Goal: Information Seeking & Learning: Learn about a topic

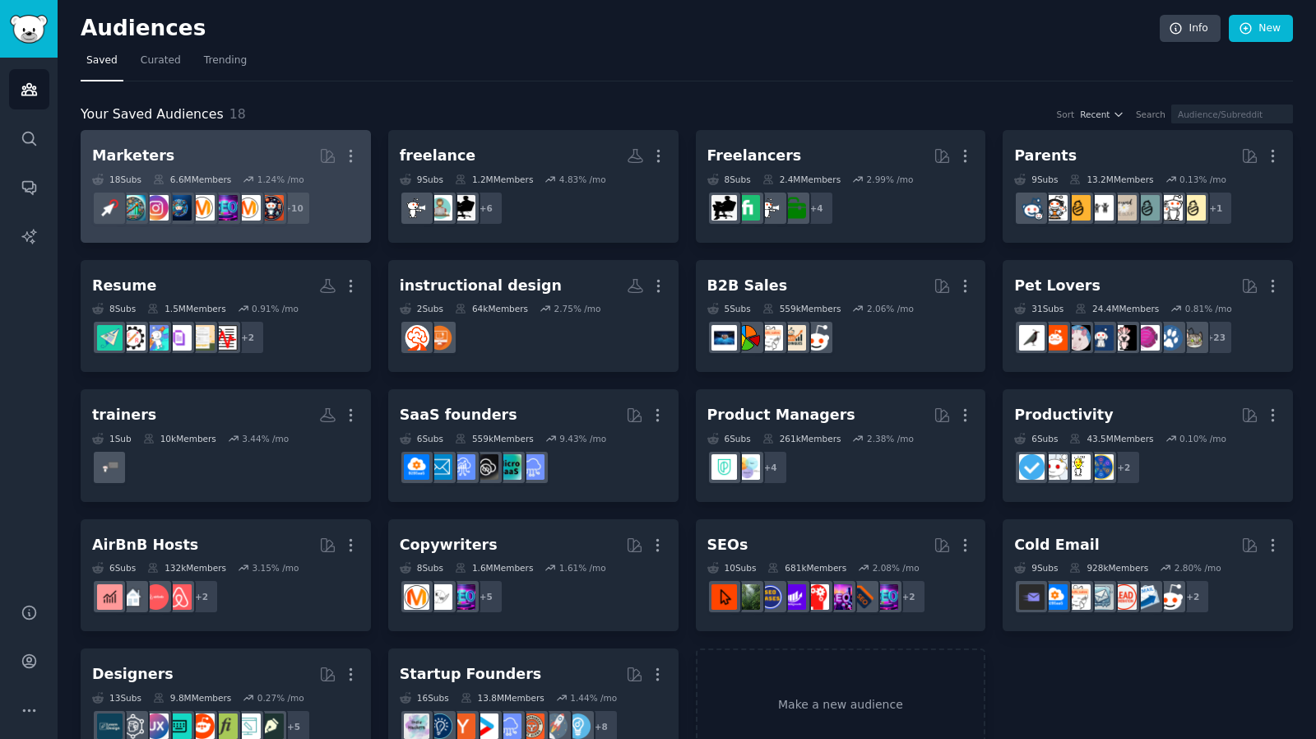
click at [139, 157] on div "Marketers" at bounding box center [133, 156] width 82 height 21
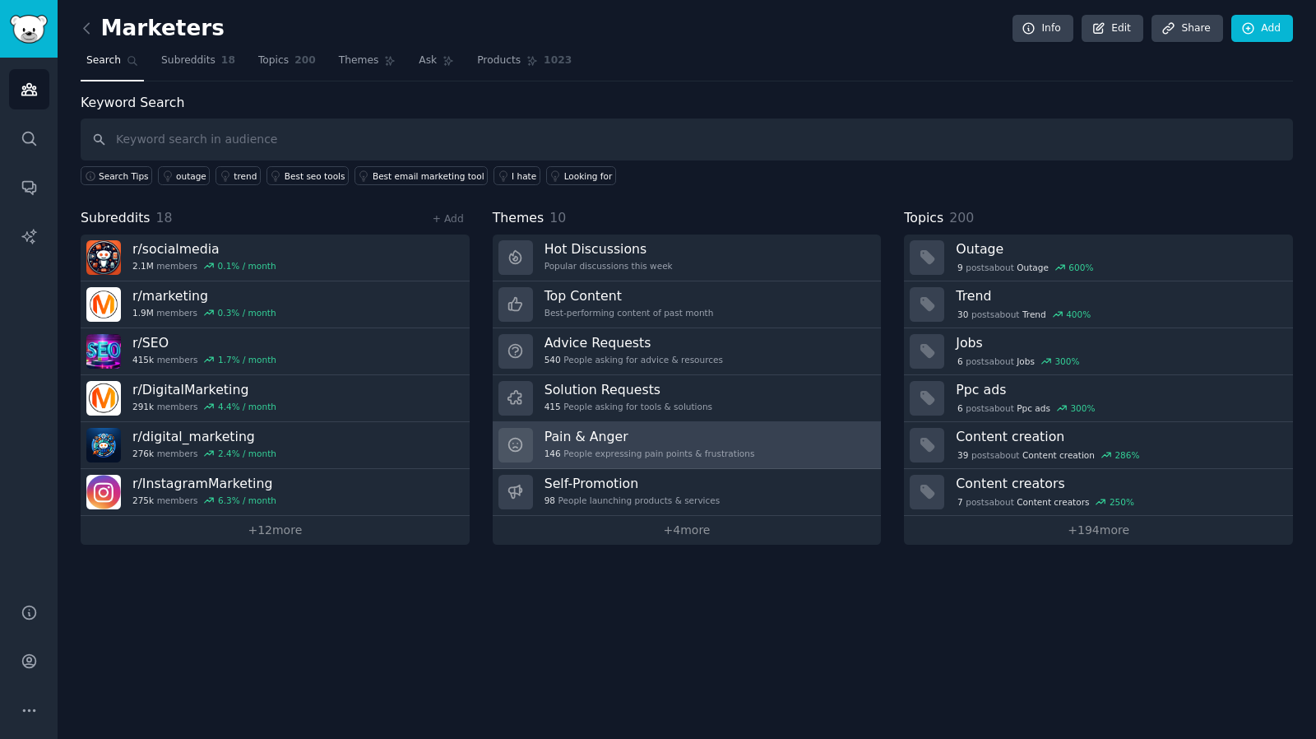
click at [607, 436] on h3 "Pain & Anger" at bounding box center [649, 436] width 211 height 17
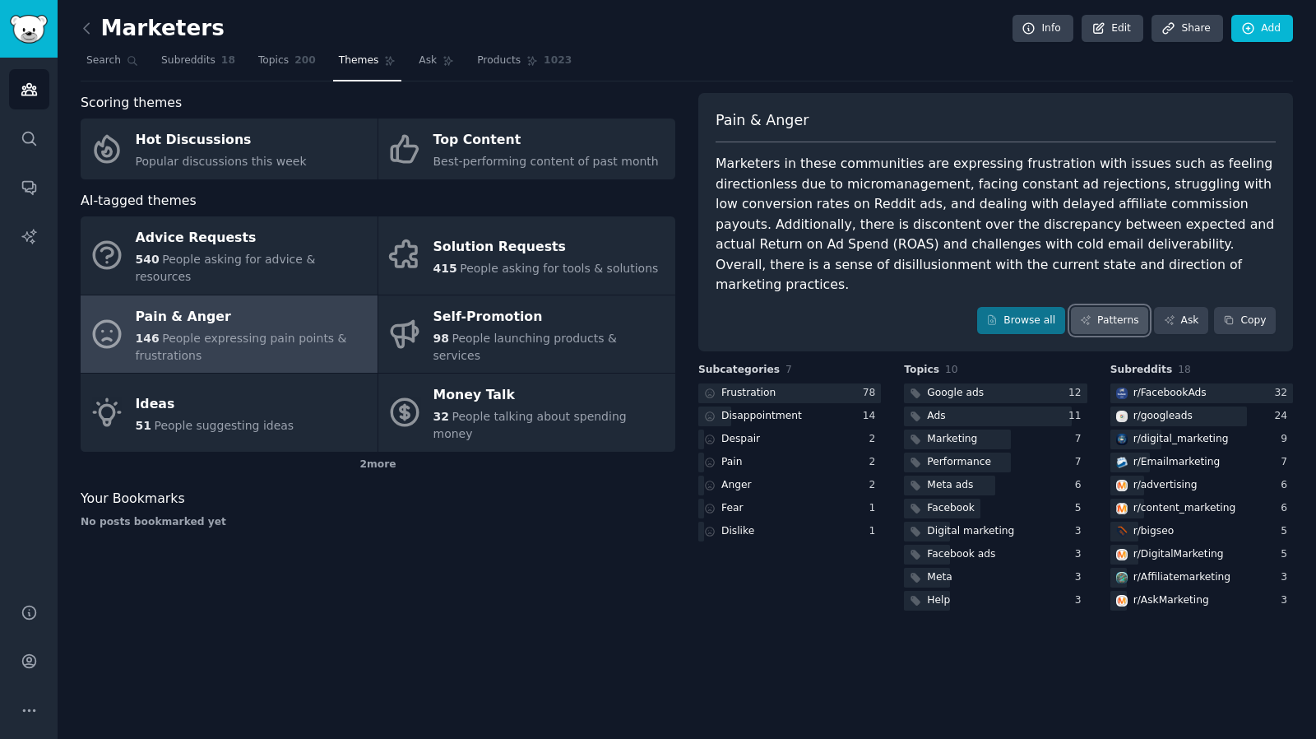
click at [1114, 307] on link "Patterns" at bounding box center [1109, 321] width 77 height 28
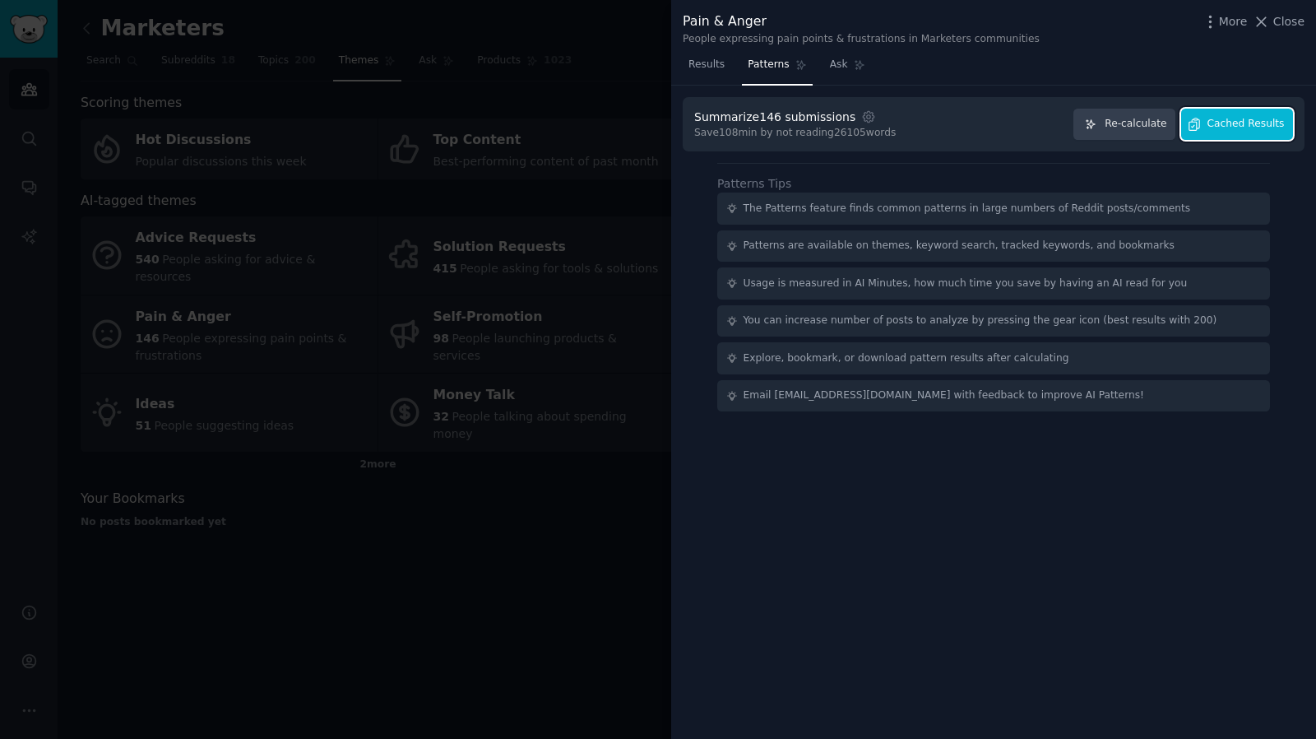
click at [1225, 123] on span "Cached Results" at bounding box center [1245, 124] width 77 height 15
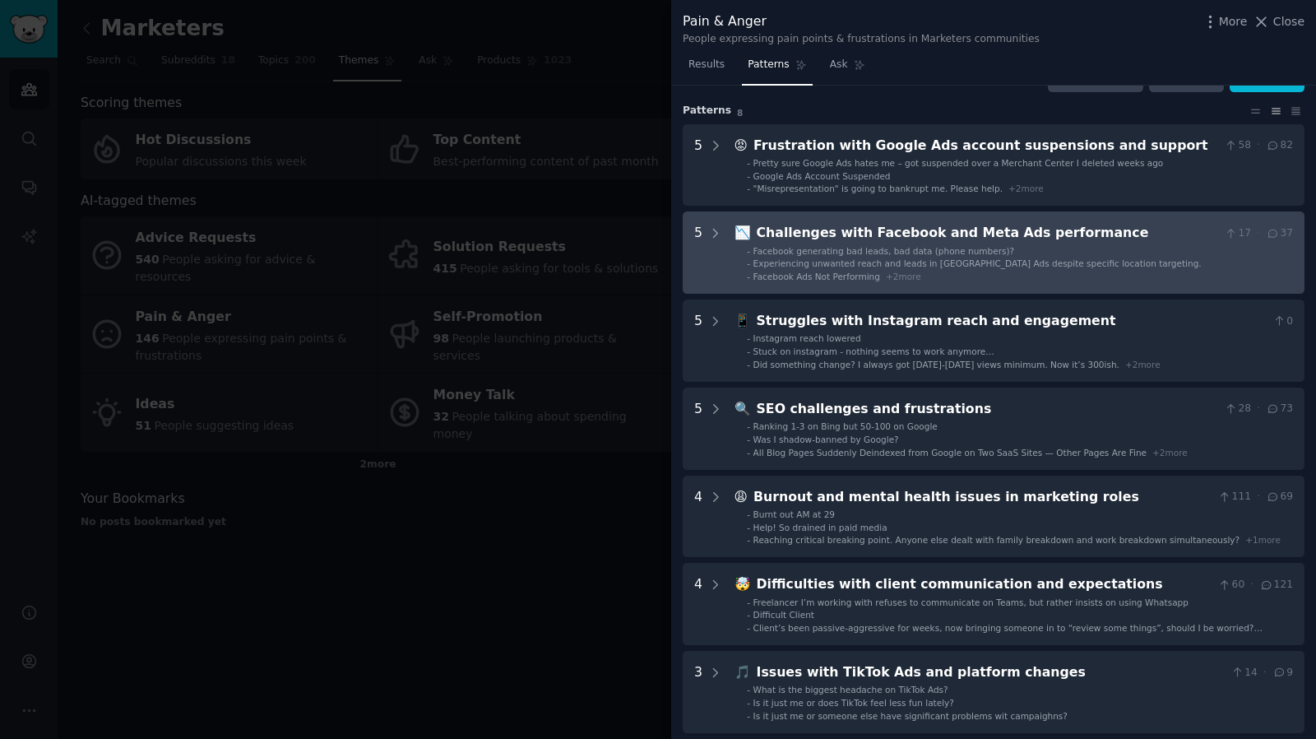
scroll to position [41, 0]
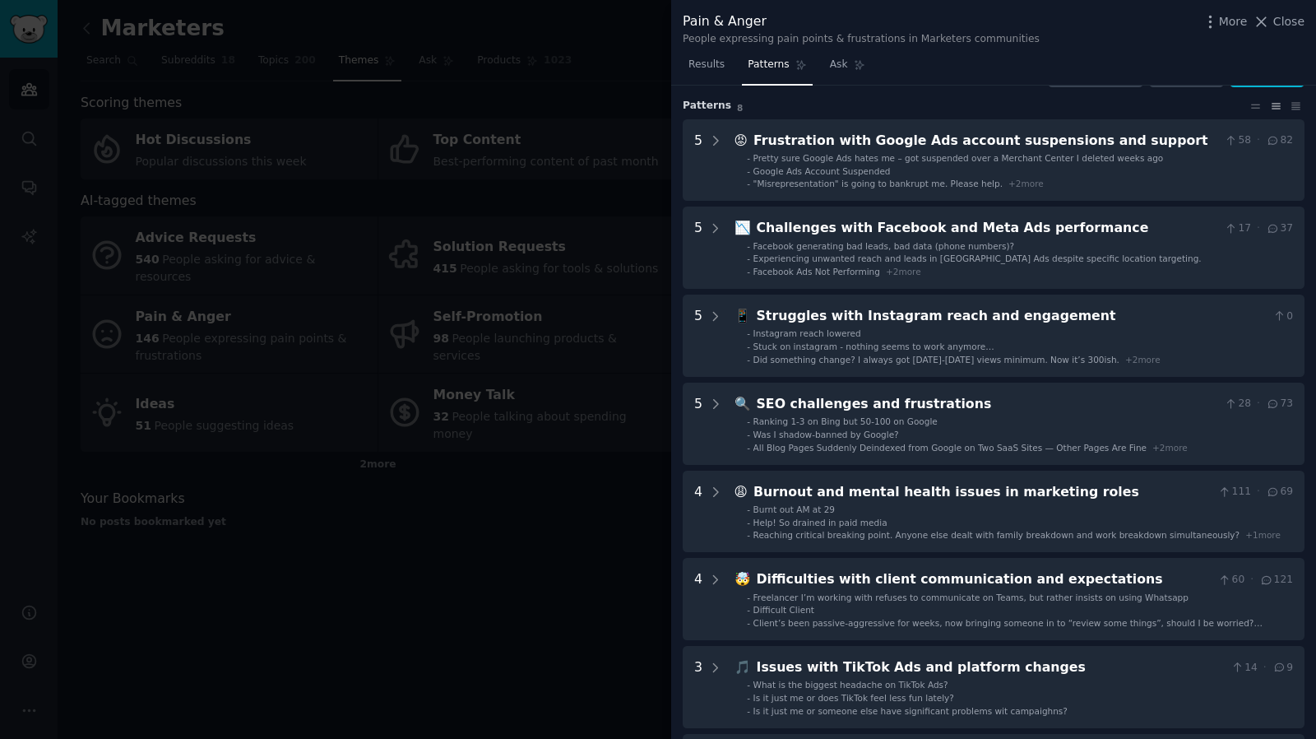
drag, startPoint x: 1056, startPoint y: 322, endPoint x: 569, endPoint y: 600, distance: 561.1
click at [569, 600] on div at bounding box center [658, 369] width 1316 height 739
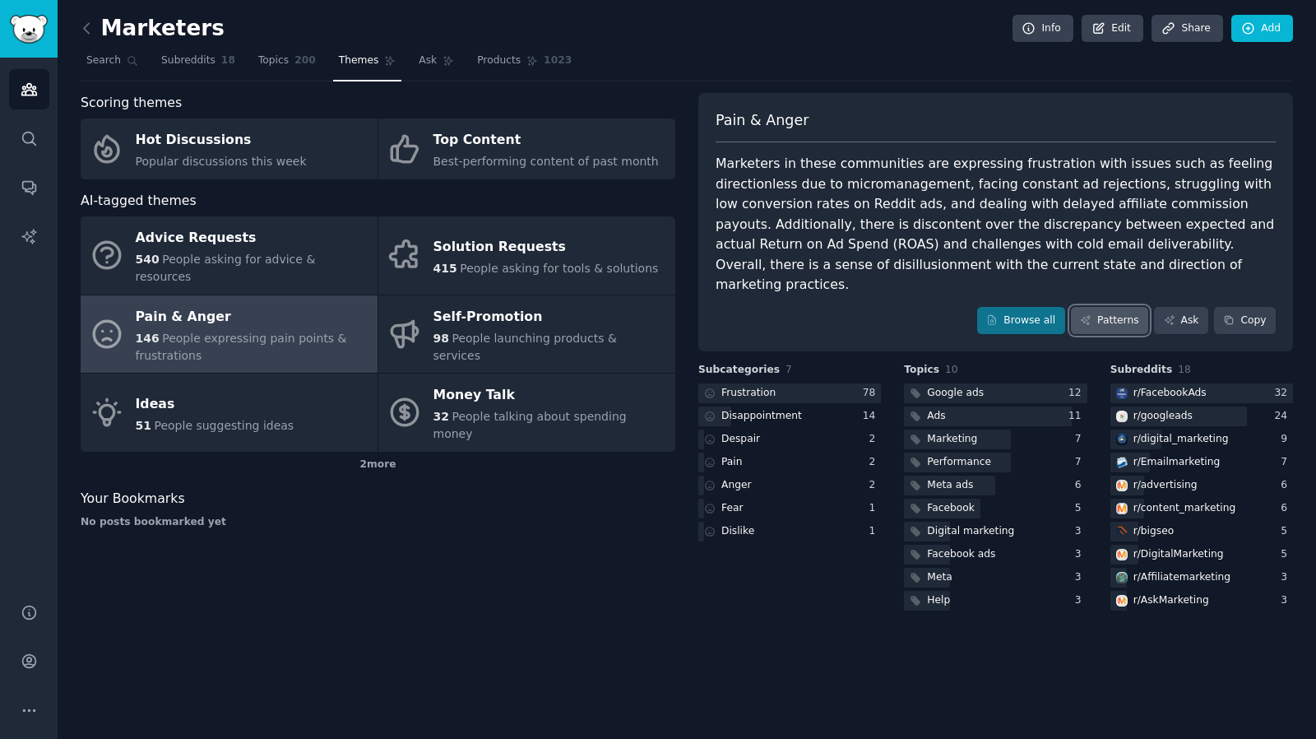
click at [1142, 307] on link "Patterns" at bounding box center [1109, 321] width 77 height 28
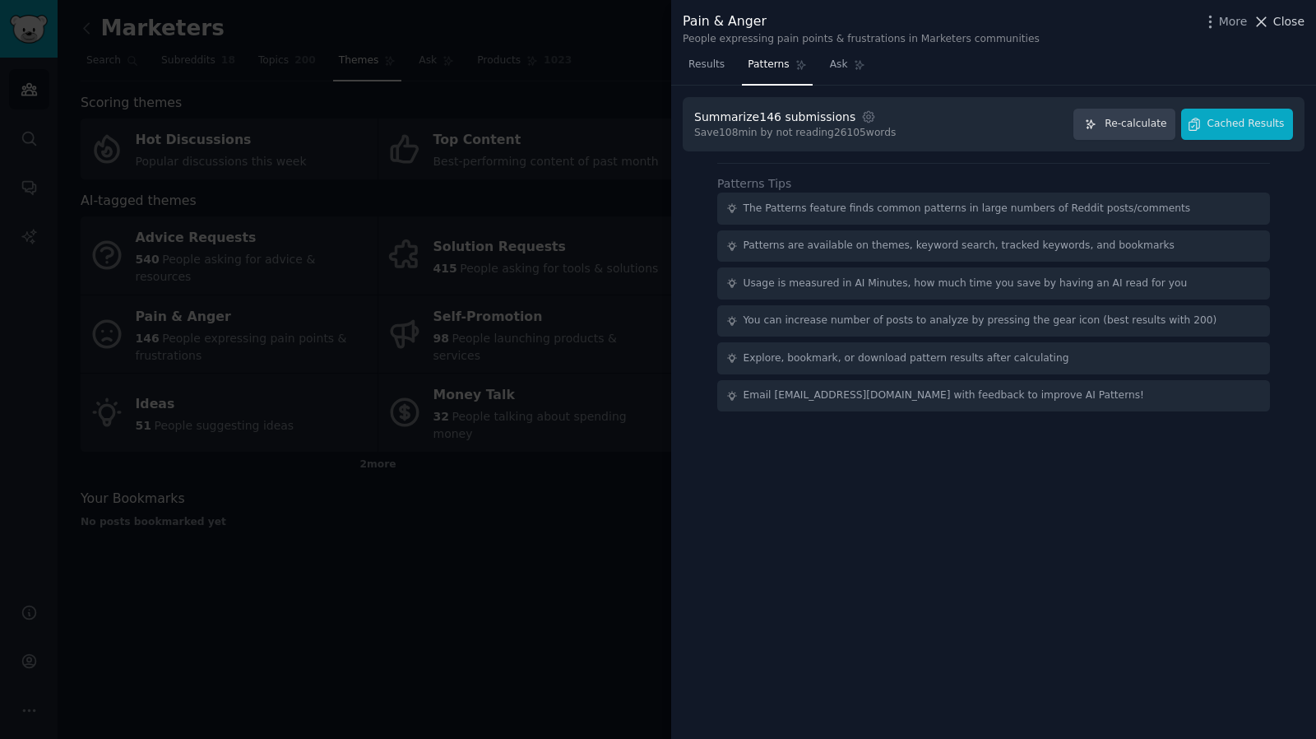
click at [1284, 17] on span "Close" at bounding box center [1288, 21] width 31 height 17
